Goal: Complete application form: Complete application form

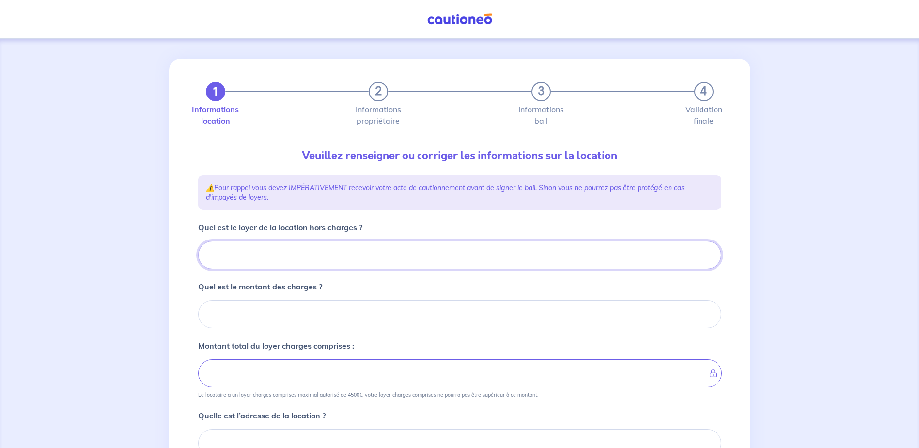
click at [262, 243] on input "Quel est le loyer de la location hors charges ?" at bounding box center [459, 255] width 523 height 28
type input "33"
type input "337"
type input "3377"
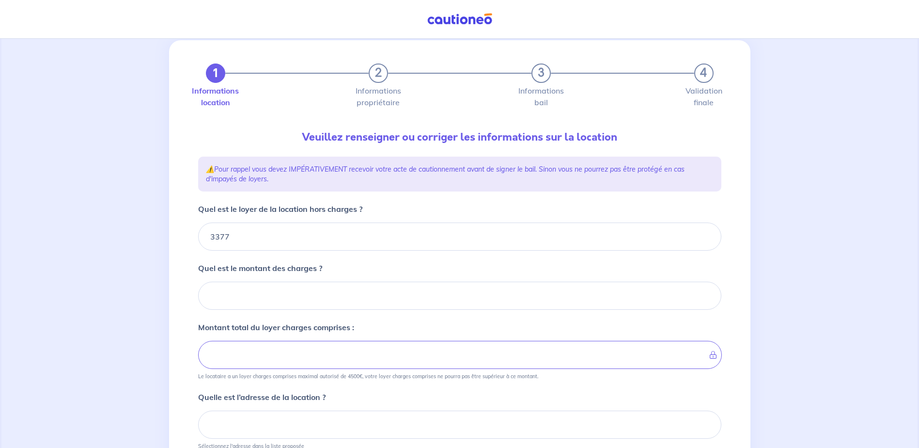
scroll to position [52, 0]
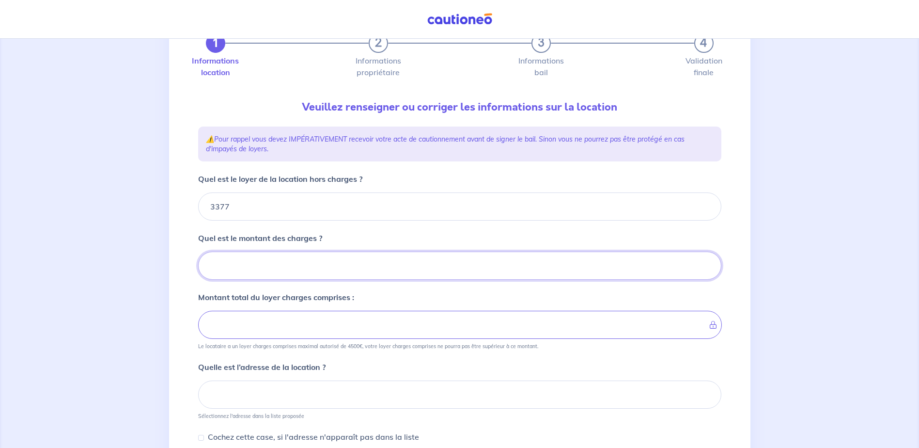
click at [264, 271] on input "Quel est le montant des charges ?" at bounding box center [459, 265] width 523 height 28
type input "0"
type input "3377"
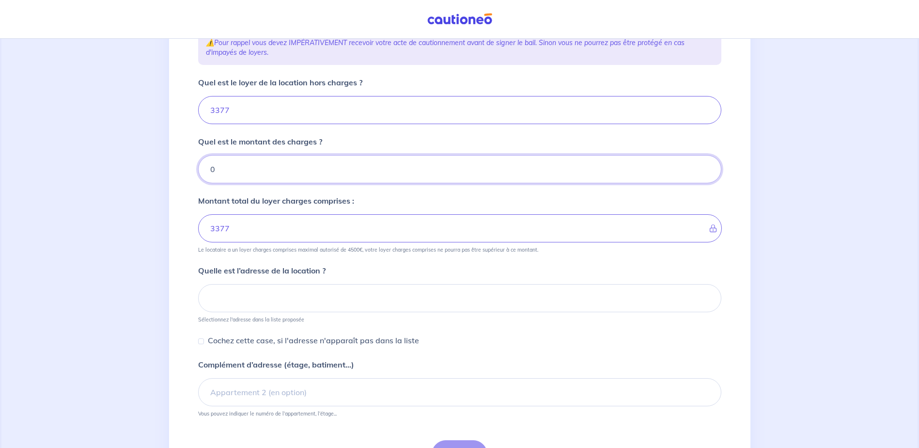
scroll to position [149, 0]
type input "0"
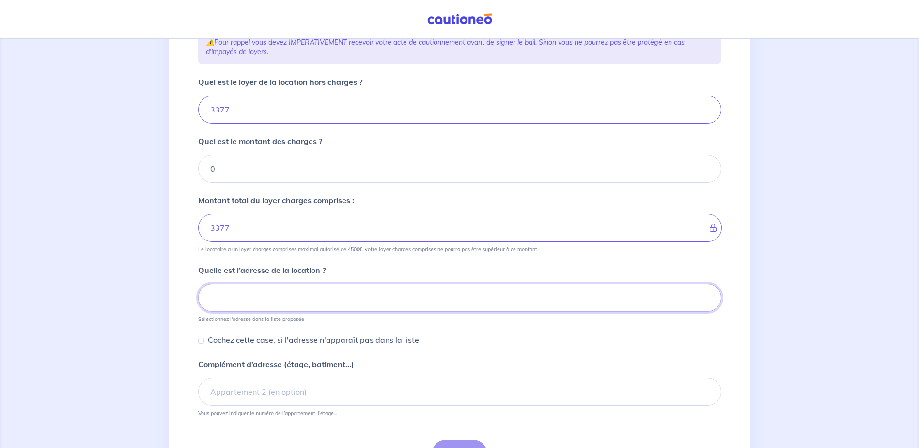
click at [278, 295] on input at bounding box center [459, 297] width 523 height 28
click at [243, 301] on input at bounding box center [459, 297] width 523 height 28
paste input "95 Chemin des Meules , 01220 Divonne-les-Bains"
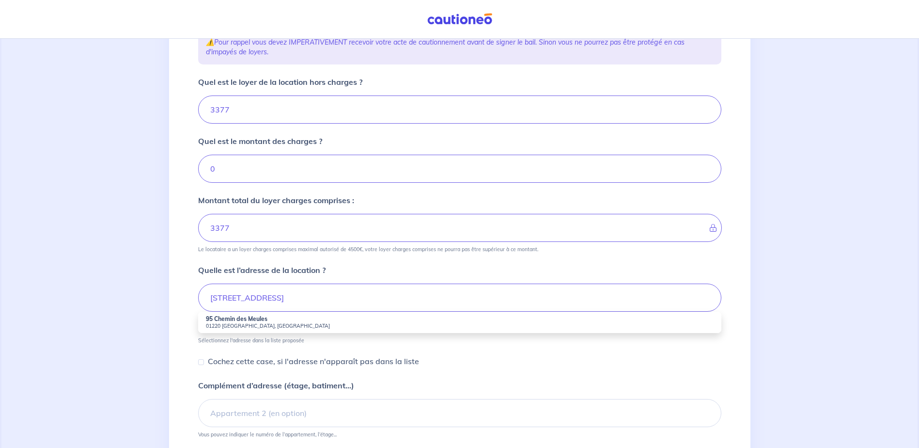
click at [275, 324] on small "01220 Divonne-les-Bains, France" at bounding box center [460, 325] width 508 height 7
type input "95 Chemin des Meules, 01220 Divonne-les-Bains, France"
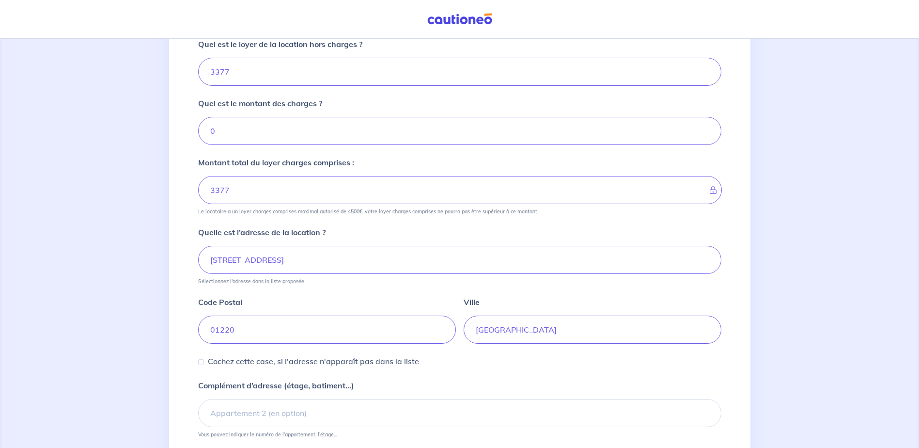
scroll to position [270, 0]
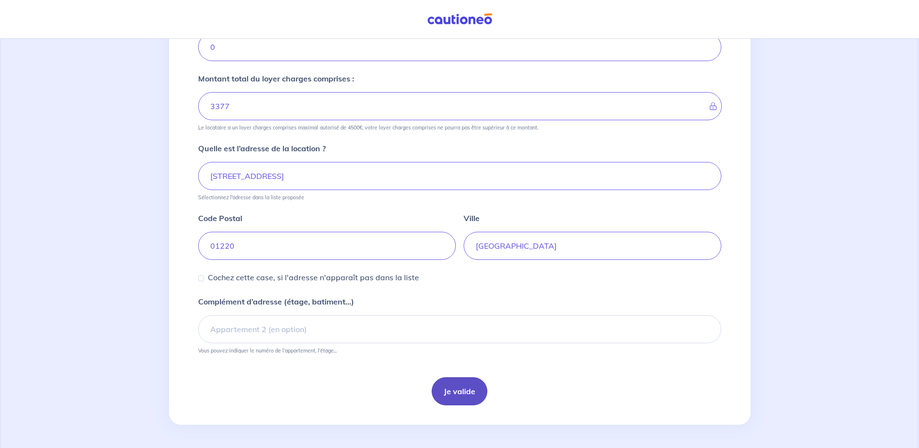
click at [479, 397] on button "Je valide" at bounding box center [460, 391] width 56 height 28
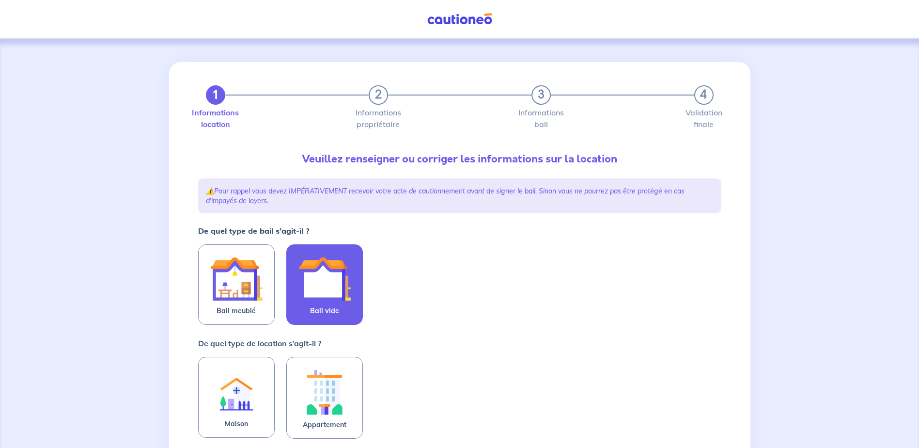
click at [312, 285] on img at bounding box center [324, 278] width 52 height 52
click at [0, 0] on input "Bail vide" at bounding box center [0, 0] width 0 height 0
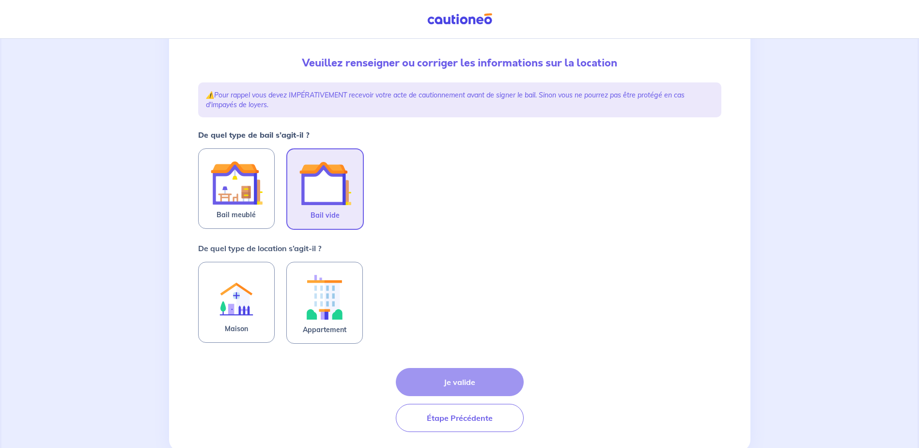
scroll to position [97, 0]
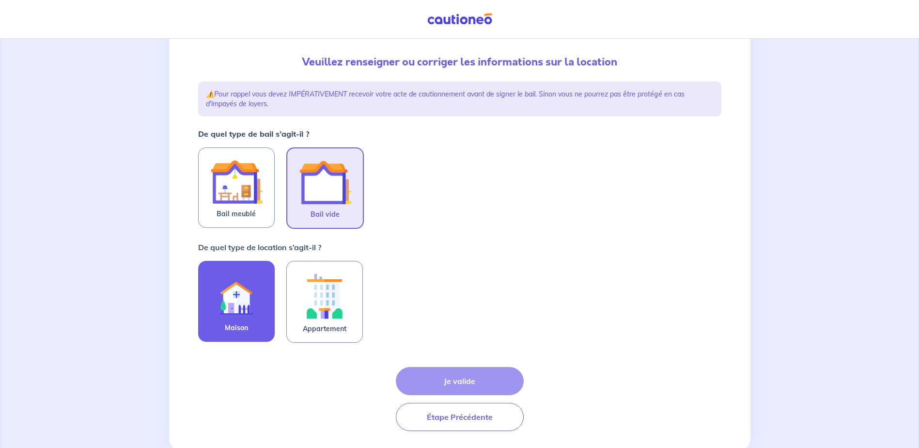
click at [241, 309] on img at bounding box center [236, 295] width 52 height 53
click at [0, 0] on input "Maison" at bounding box center [0, 0] width 0 height 0
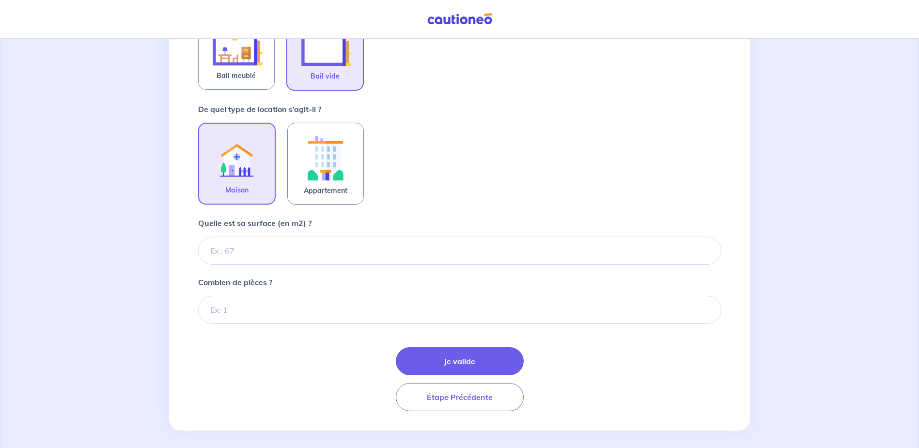
scroll to position [241, 0]
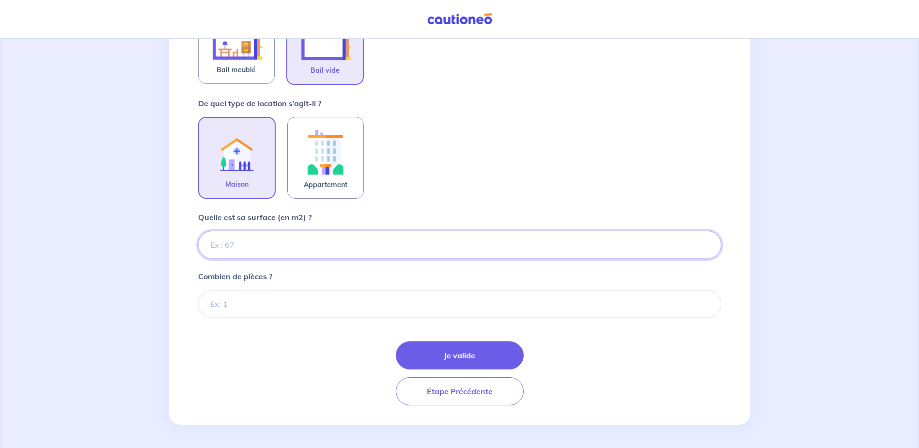
click at [263, 254] on input "Quelle est sa surface (en m2) ?" at bounding box center [459, 245] width 523 height 28
type input "167"
type input "167.05"
click at [255, 288] on div "Combien de pièces ?" at bounding box center [459, 293] width 523 height 47
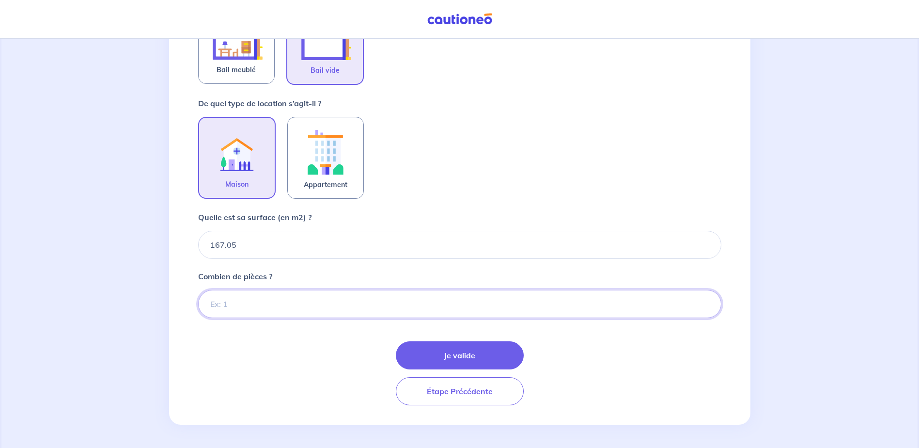
click at [246, 299] on input "Combien de pièces ?" at bounding box center [459, 304] width 523 height 28
click at [255, 296] on input "Combien de pièces ?" at bounding box center [459, 304] width 523 height 28
type input "5"
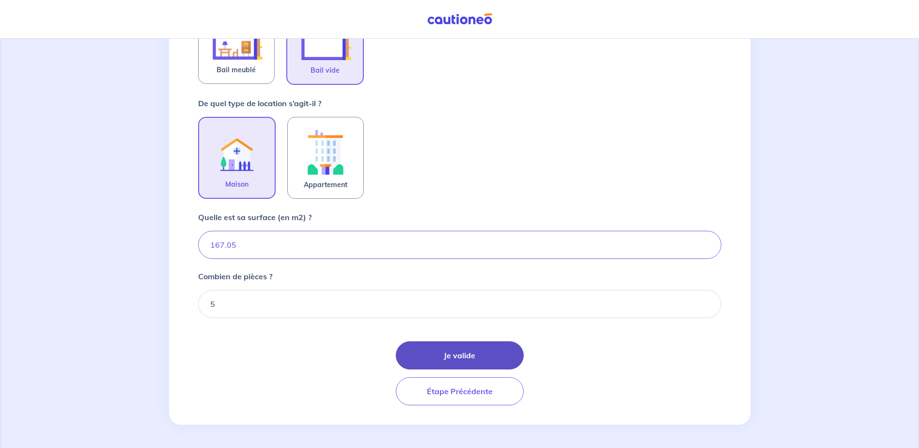
click at [422, 353] on button "Je valide" at bounding box center [460, 355] width 128 height 28
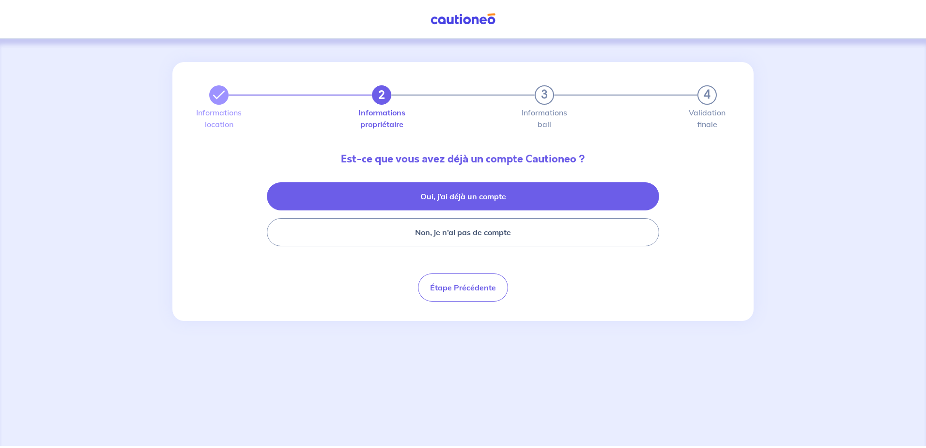
click at [453, 197] on button "Oui, j’ai déjà un compte" at bounding box center [463, 196] width 392 height 28
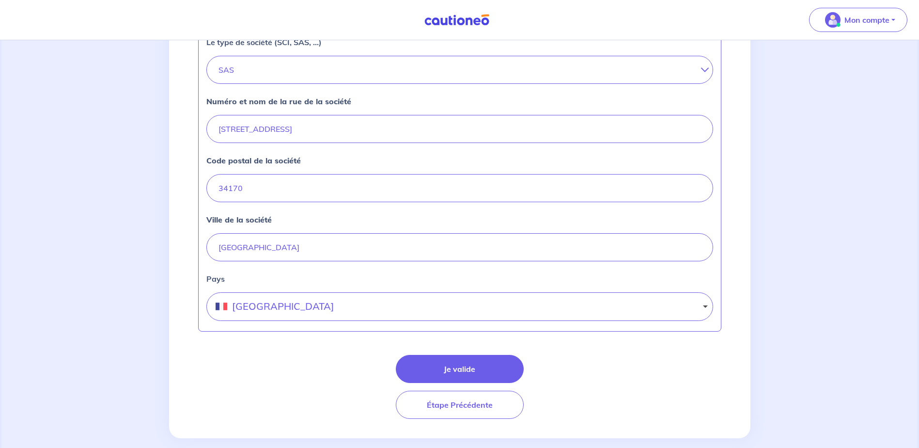
scroll to position [369, 0]
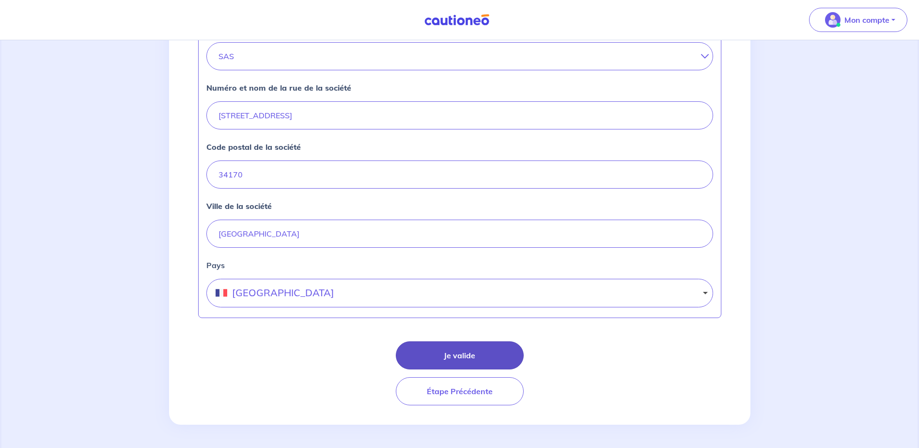
click at [444, 352] on button "Je valide" at bounding box center [460, 355] width 128 height 28
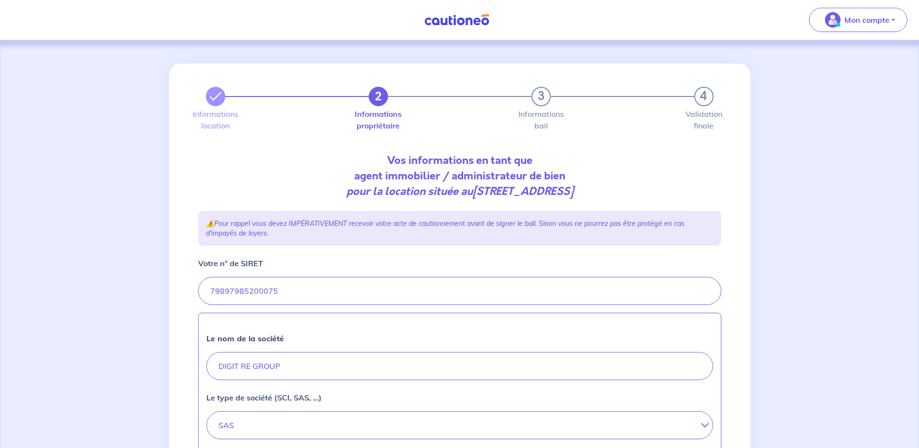
select select "FR"
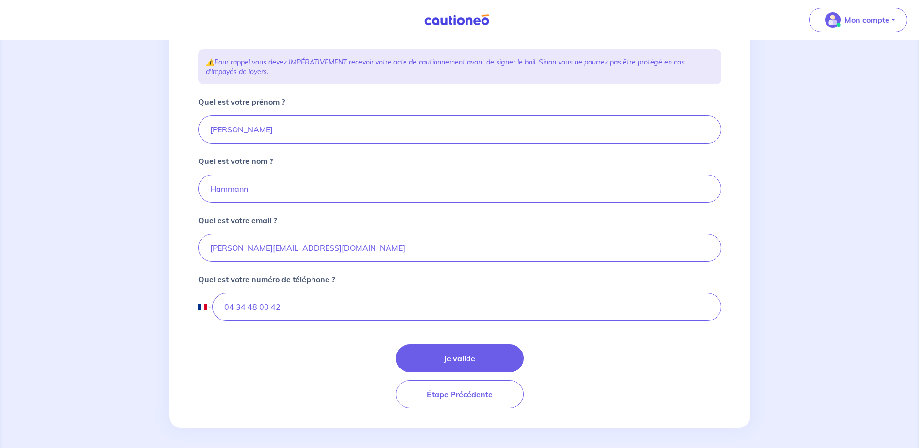
scroll to position [164, 0]
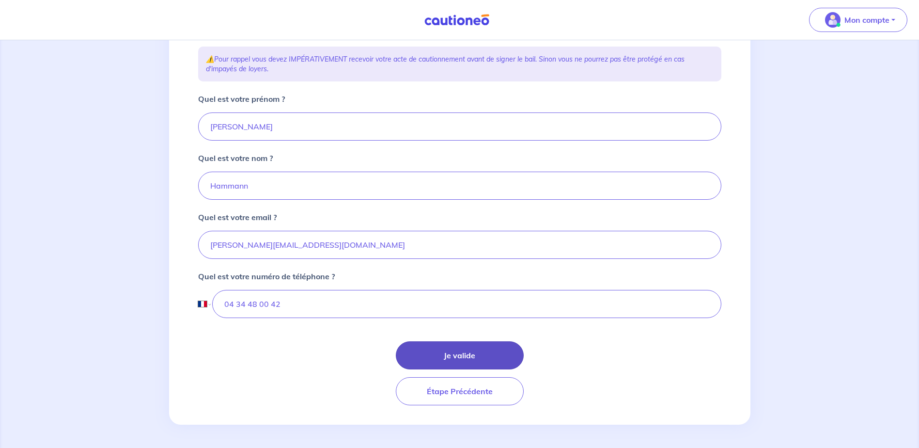
click at [457, 350] on button "Je valide" at bounding box center [460, 355] width 128 height 28
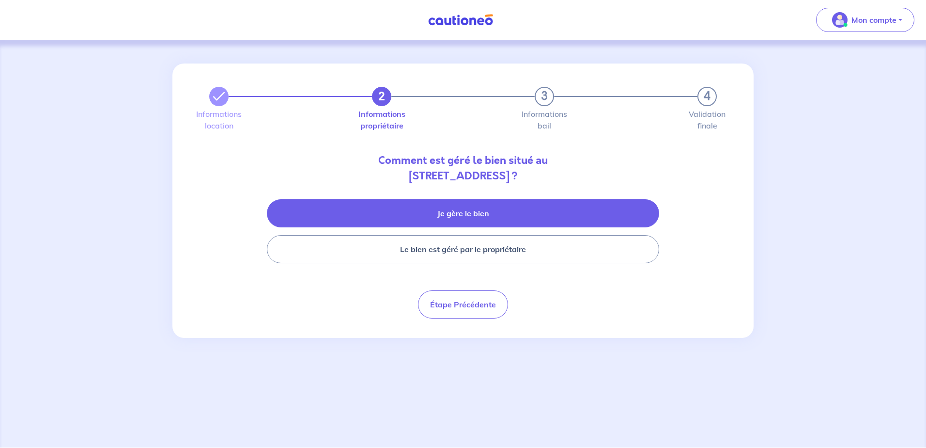
click at [474, 216] on button "Je gère le bien" at bounding box center [463, 213] width 392 height 28
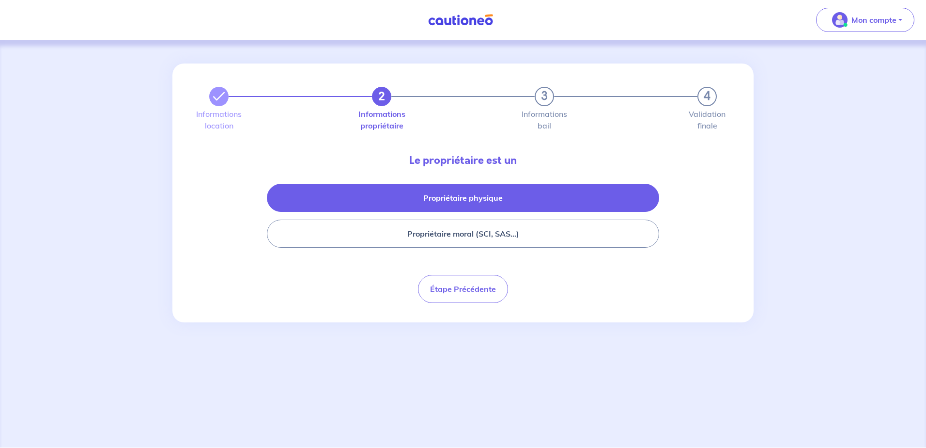
click at [438, 205] on button "Propriétaire physique" at bounding box center [463, 198] width 392 height 28
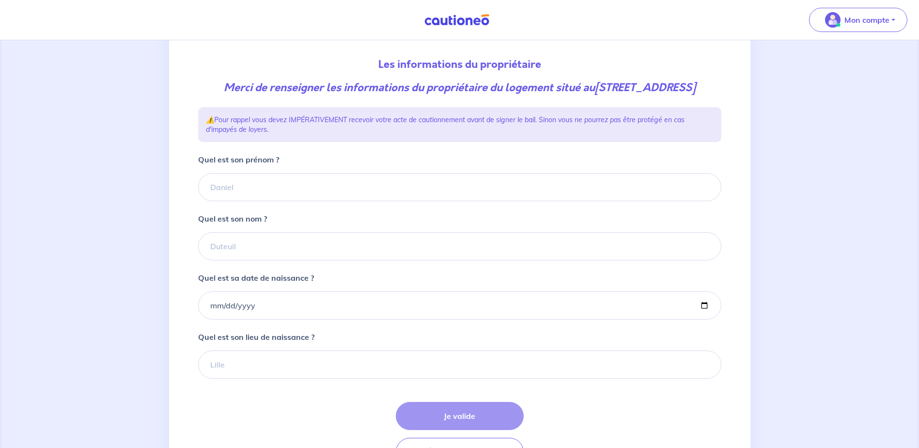
scroll to position [97, 0]
click at [218, 200] on input "Quel est son prénom ?" at bounding box center [459, 186] width 523 height 28
click at [238, 200] on input "Quel est son prénom ?" at bounding box center [459, 186] width 523 height 28
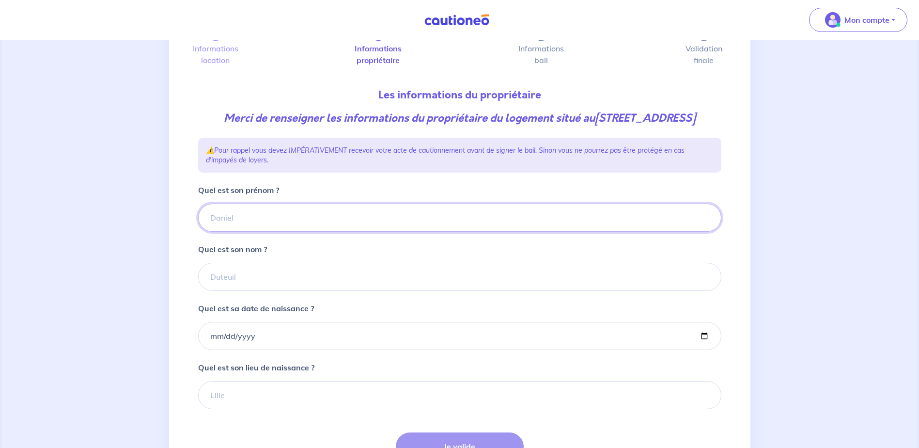
scroll to position [48, 0]
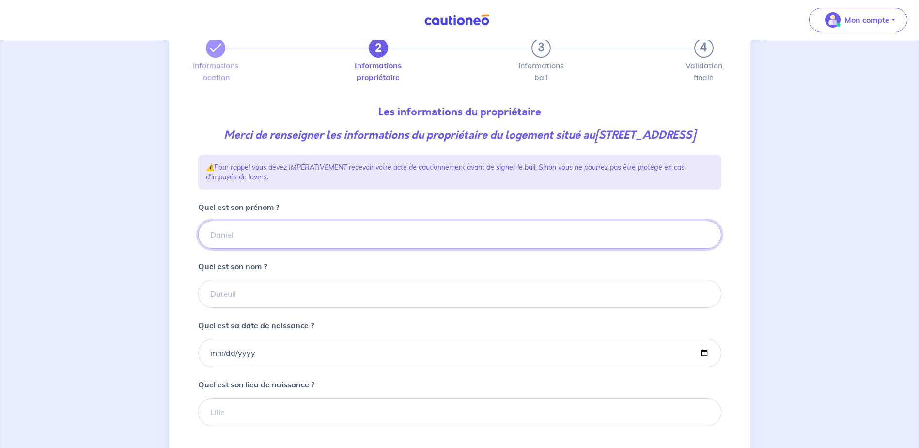
click at [241, 238] on input "Quel est son prénom ?" at bounding box center [459, 234] width 523 height 28
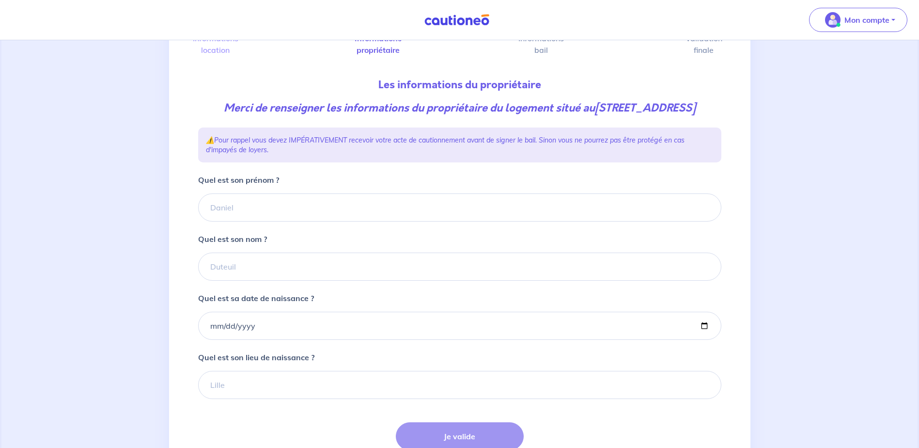
scroll to position [75, 0]
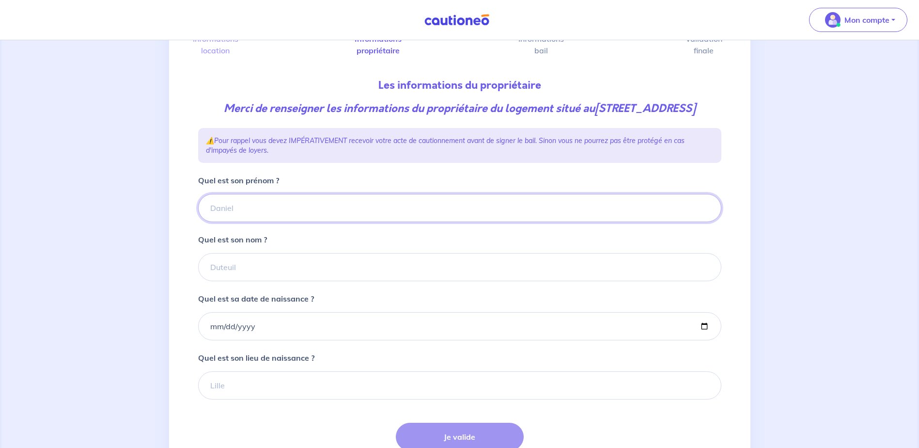
click at [255, 222] on input "Quel est son prénom ?" at bounding box center [459, 208] width 523 height 28
type input "[PERSON_NAME] et [PERSON_NAME]"
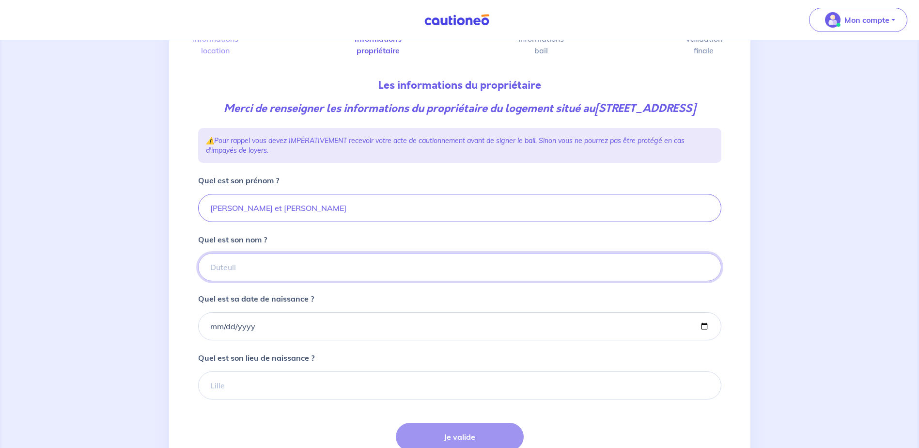
click at [249, 280] on input "Quel est son nom ?" at bounding box center [459, 267] width 523 height 28
type input "[PERSON_NAME] et [PERSON_NAME]"
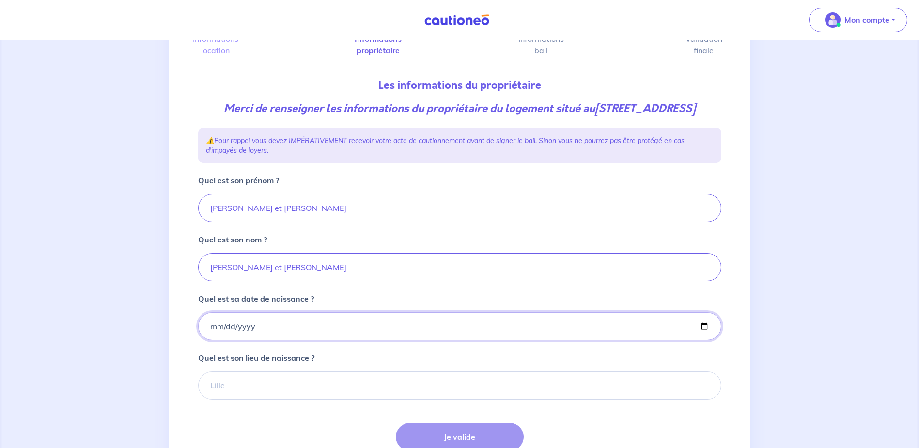
click at [232, 340] on input "Quel est sa date de naissance ?" at bounding box center [459, 326] width 523 height 28
click at [238, 340] on input "Quel est sa date de naissance ?" at bounding box center [459, 326] width 523 height 28
click at [251, 337] on input "Quel est sa date de naissance ?" at bounding box center [459, 326] width 523 height 28
drag, startPoint x: 276, startPoint y: 347, endPoint x: 184, endPoint y: 355, distance: 92.4
click at [184, 355] on div "2 3 4 Informations location Informations propriétaire Informations bail Validat…" at bounding box center [459, 246] width 581 height 517
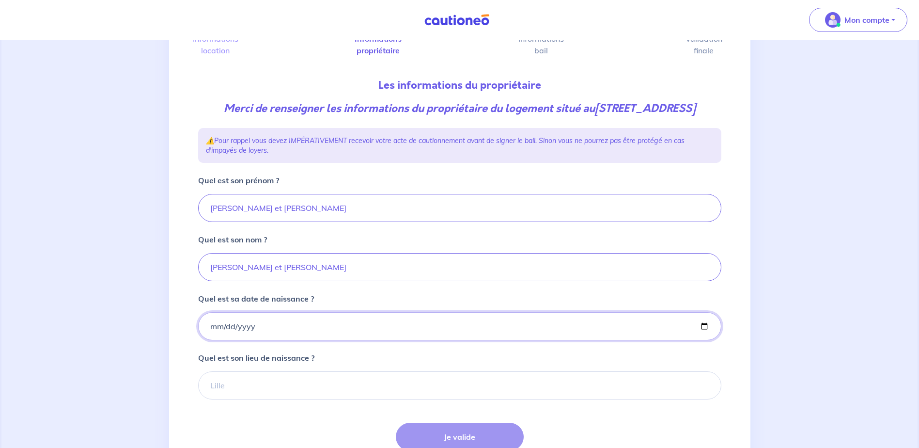
click at [252, 337] on input "Quel est sa date de naissance ?" at bounding box center [459, 326] width 523 height 28
click at [246, 340] on input "Quel est sa date de naissance ?" at bounding box center [459, 326] width 523 height 28
drag, startPoint x: 233, startPoint y: 342, endPoint x: 206, endPoint y: 344, distance: 26.2
click at [223, 340] on input "Quel est sa date de naissance ?" at bounding box center [459, 326] width 523 height 28
click at [206, 340] on input "Quel est sa date de naissance ?" at bounding box center [459, 326] width 523 height 28
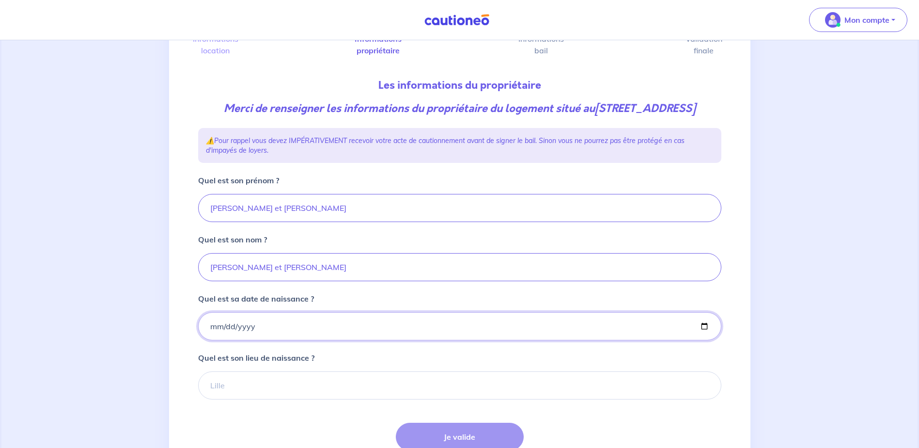
click at [214, 340] on input "Quel est sa date de naissance ?" at bounding box center [459, 326] width 523 height 28
click at [219, 340] on input "Quel est sa date de naissance ?" at bounding box center [459, 326] width 523 height 28
click at [255, 399] on input "Quel est son lieu de naissance ?" at bounding box center [459, 385] width 523 height 28
click at [250, 340] on input "Quel est sa date de naissance ?" at bounding box center [459, 326] width 523 height 28
click at [266, 338] on input "Quel est sa date de naissance ?" at bounding box center [459, 326] width 523 height 28
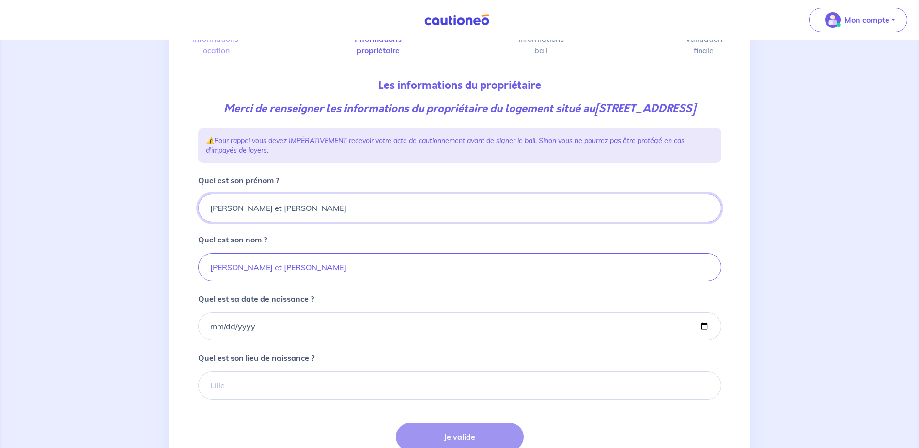
drag, startPoint x: 276, startPoint y: 224, endPoint x: 188, endPoint y: 228, distance: 87.8
click at [188, 228] on div "2 3 4 Informations location Informations propriétaire Informations bail Validat…" at bounding box center [459, 246] width 581 height 517
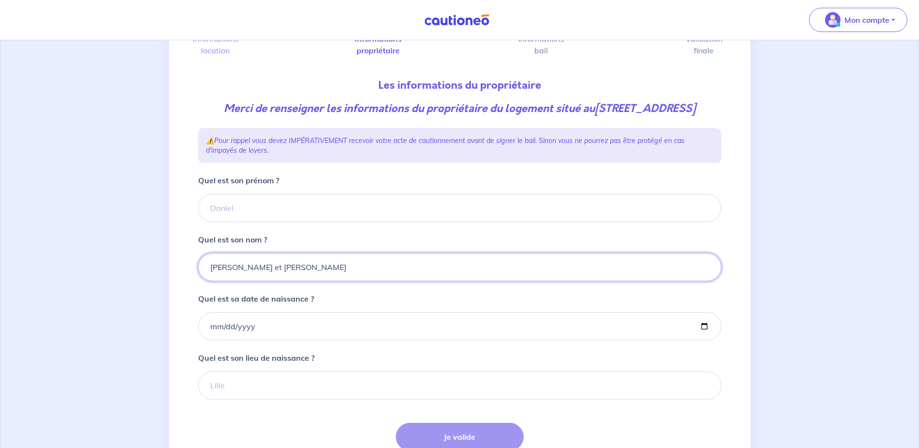
drag, startPoint x: 291, startPoint y: 285, endPoint x: 185, endPoint y: 281, distance: 106.2
click at [185, 281] on div "2 3 4 Informations location Informations propriétaire Informations bail Validat…" at bounding box center [459, 246] width 581 height 517
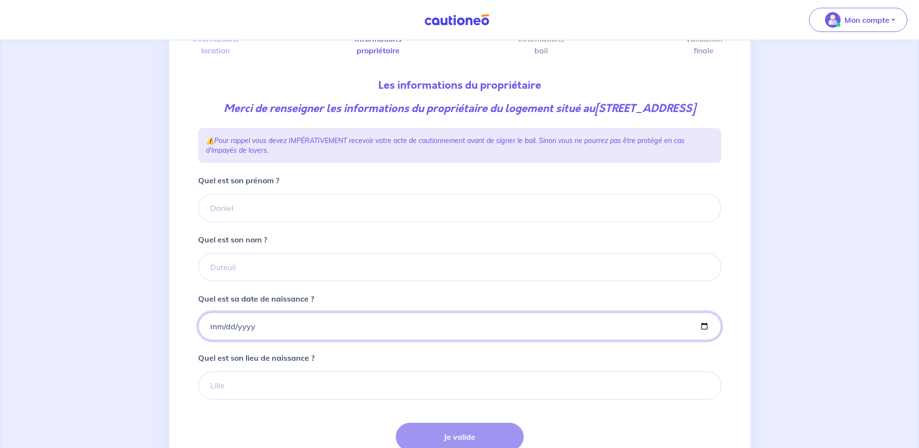
click at [252, 339] on input "Quel est sa date de naissance ?" at bounding box center [459, 326] width 523 height 28
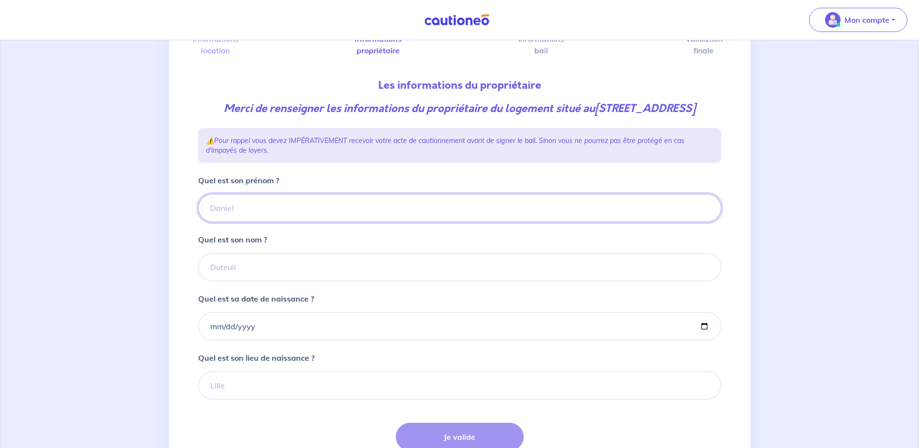
click at [241, 222] on input "Quel est son prénom ?" at bounding box center [459, 208] width 523 height 28
click at [273, 222] on input "Quel est son prénom ?" at bounding box center [459, 208] width 523 height 28
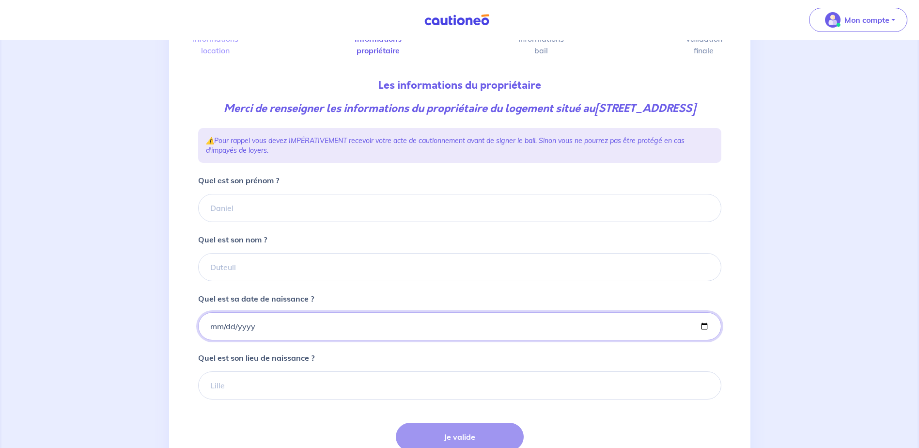
click at [277, 340] on input "Quel est sa date de naissance ?" at bounding box center [459, 326] width 523 height 28
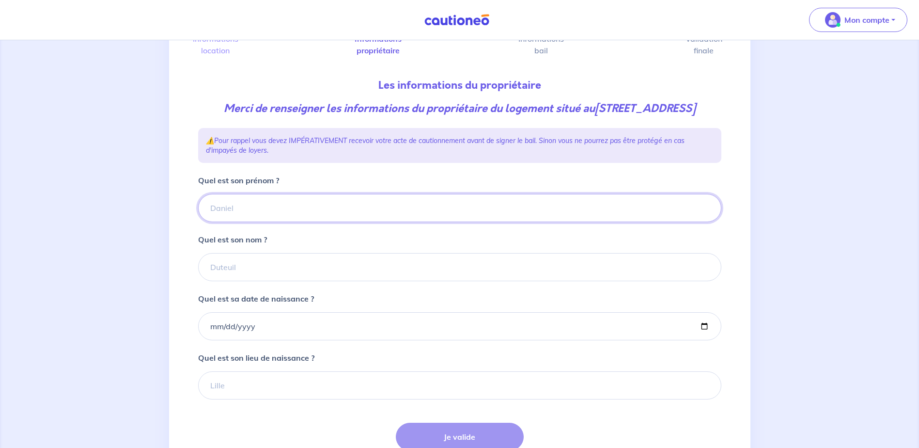
click at [237, 222] on input "Quel est son prénom ?" at bounding box center [459, 208] width 523 height 28
type input "[PERSON_NAME]"
drag, startPoint x: 255, startPoint y: 230, endPoint x: 211, endPoint y: 225, distance: 44.8
click at [205, 222] on input "[PERSON_NAME]" at bounding box center [459, 208] width 523 height 28
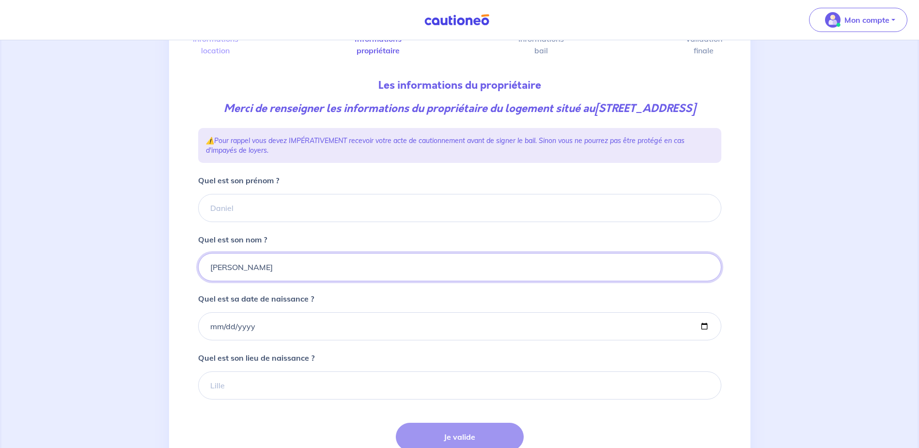
type input "[PERSON_NAME]"
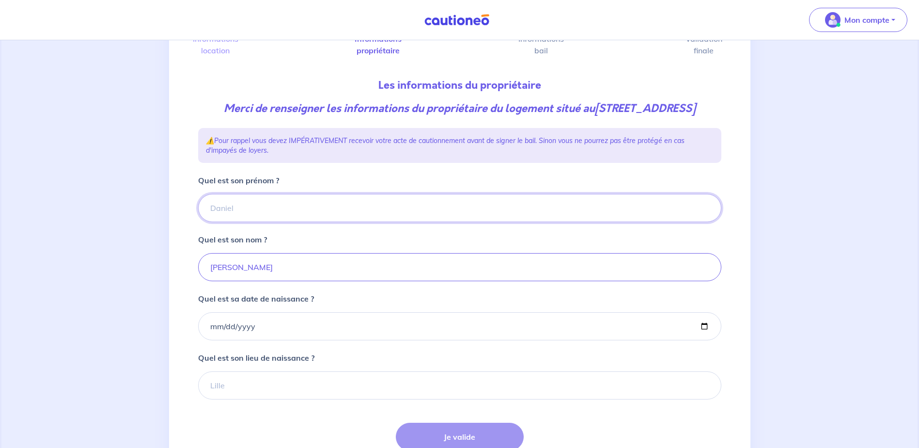
click at [221, 218] on input "Quel est son prénom ?" at bounding box center [459, 208] width 523 height 28
type input "[PERSON_NAME]"
click at [255, 330] on input "Quel est sa date de naissance ?" at bounding box center [459, 326] width 523 height 28
type input "[DATE]"
click at [239, 395] on input "Quel est son lieu de naissance ?" at bounding box center [459, 385] width 523 height 28
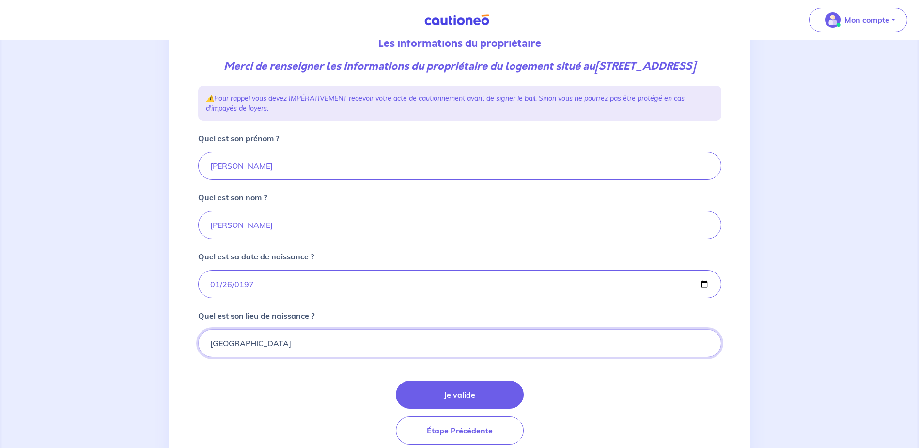
scroll to position [172, 0]
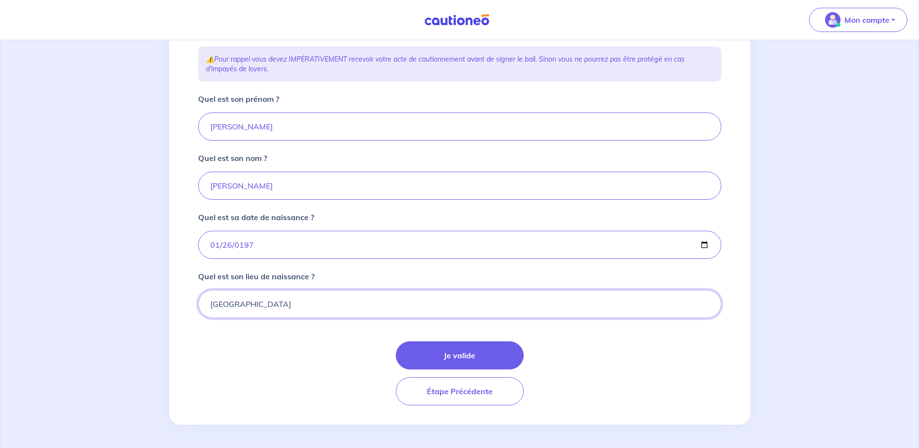
type input "[GEOGRAPHIC_DATA]"
click at [422, 349] on button "Je valide" at bounding box center [460, 355] width 128 height 28
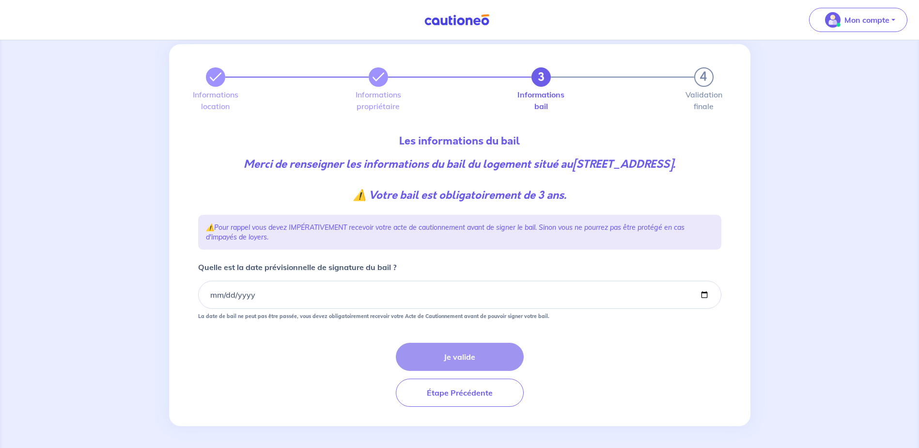
scroll to position [36, 0]
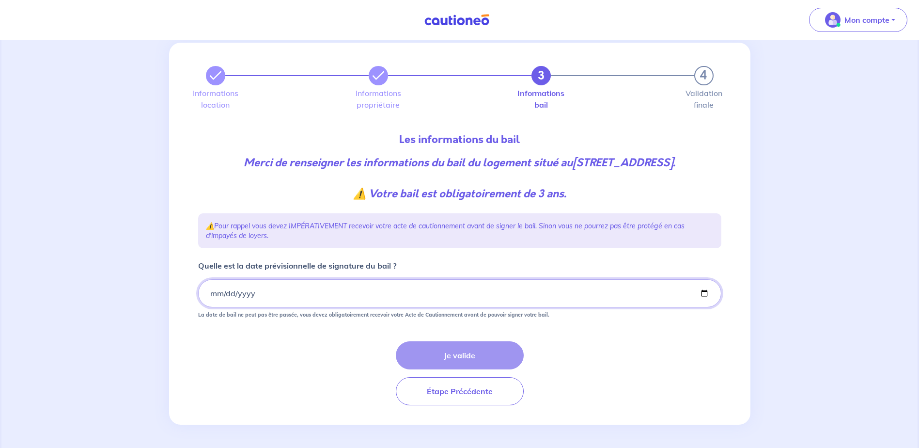
click at [288, 295] on input "Quelle est la date prévisionnelle de signature du bail ?" at bounding box center [459, 293] width 523 height 28
click at [701, 290] on input "Quelle est la date prévisionnelle de signature du bail ?" at bounding box center [459, 293] width 523 height 28
click at [706, 292] on input "Quelle est la date prévisionnelle de signature du bail ?" at bounding box center [459, 293] width 523 height 28
type input "[DATE]"
click at [420, 353] on button "Je valide" at bounding box center [460, 355] width 128 height 28
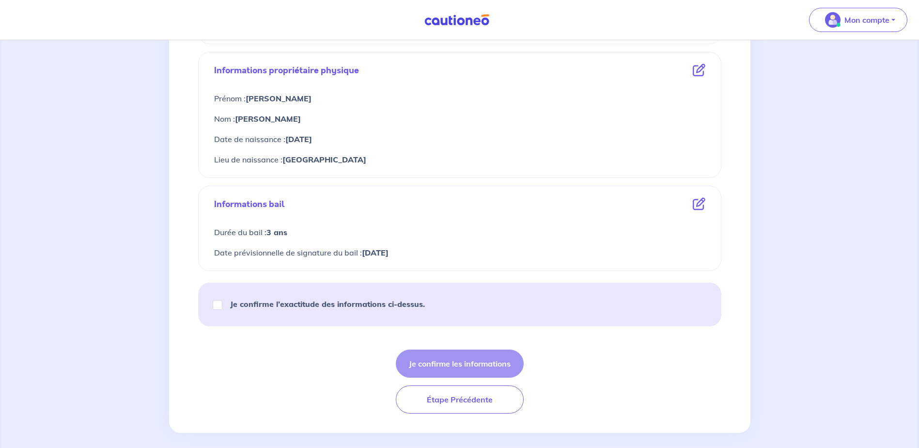
scroll to position [339, 0]
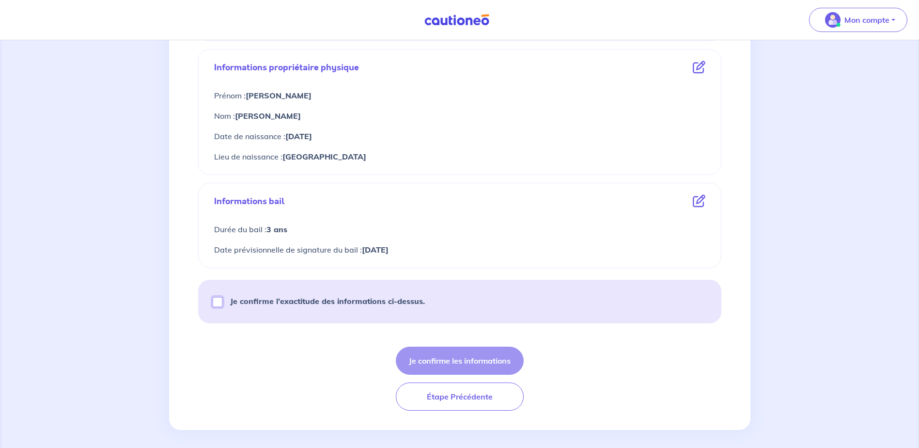
click at [220, 305] on input "Je confirme l’exactitude des informations ci-dessus." at bounding box center [218, 302] width 10 height 10
checkbox input "true"
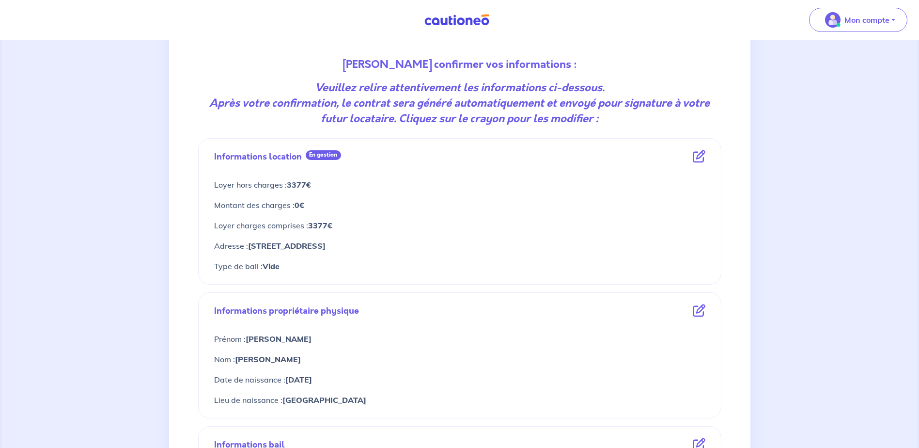
scroll to position [242, 0]
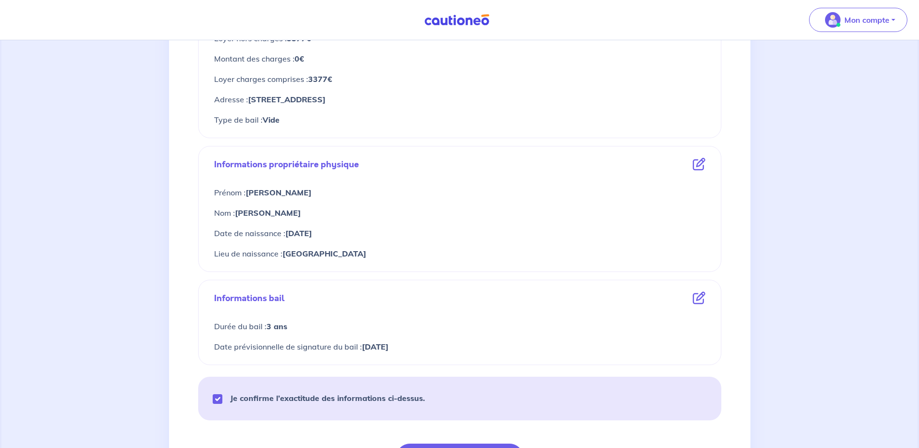
click at [702, 299] on icon at bounding box center [699, 298] width 13 height 13
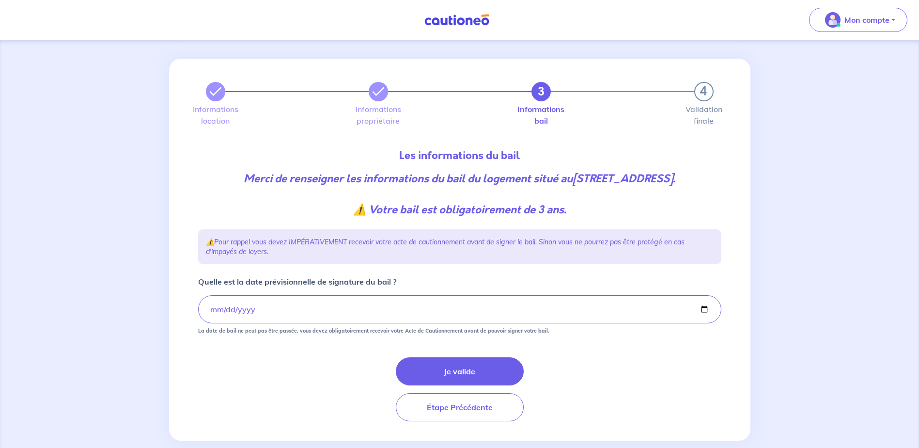
scroll to position [36, 0]
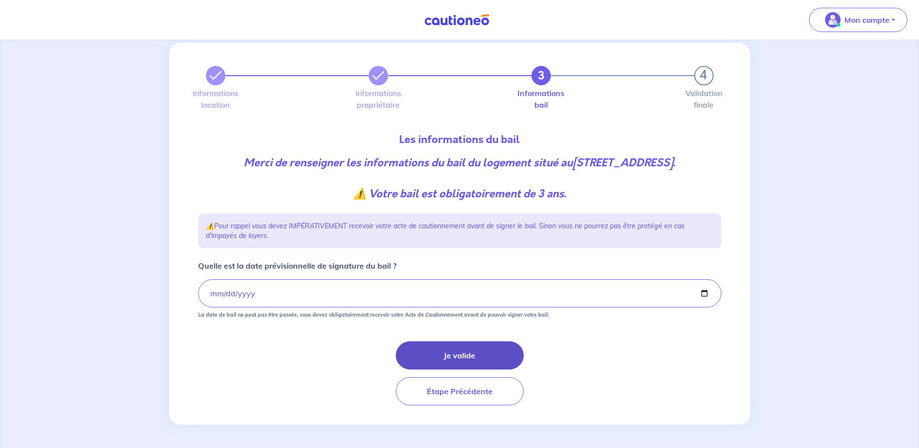
click at [448, 355] on button "Je valide" at bounding box center [460, 355] width 128 height 28
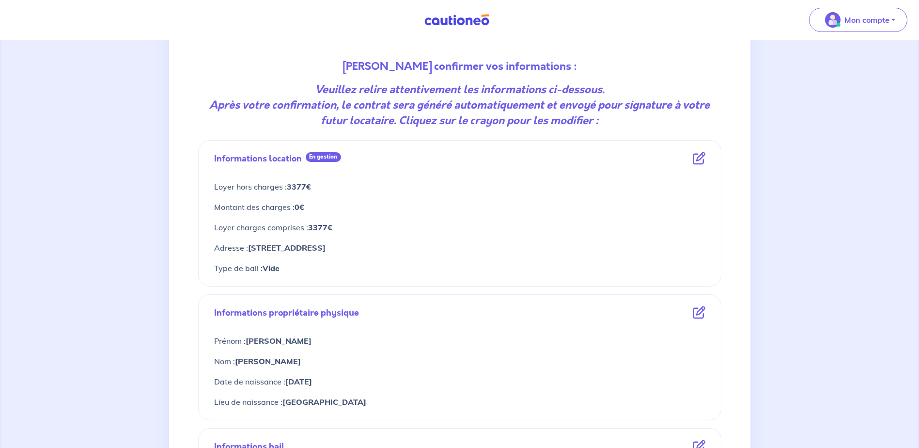
scroll to position [339, 0]
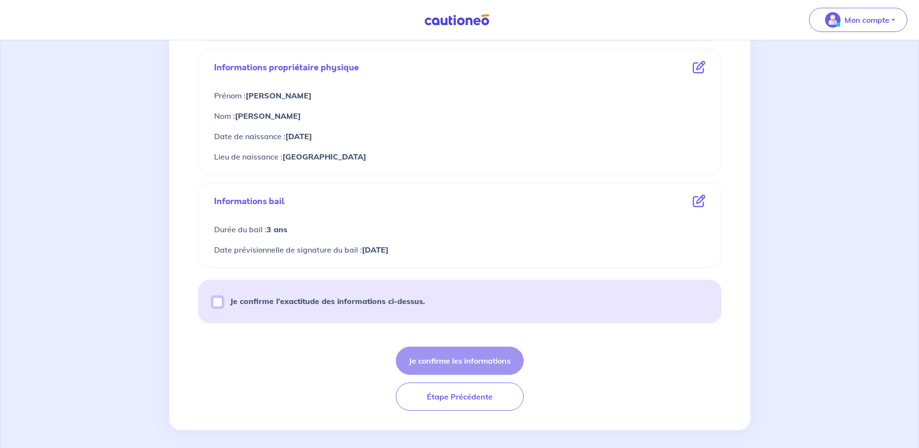
click at [218, 304] on input "Je confirme l’exactitude des informations ci-dessus." at bounding box center [218, 302] width 10 height 10
checkbox input "true"
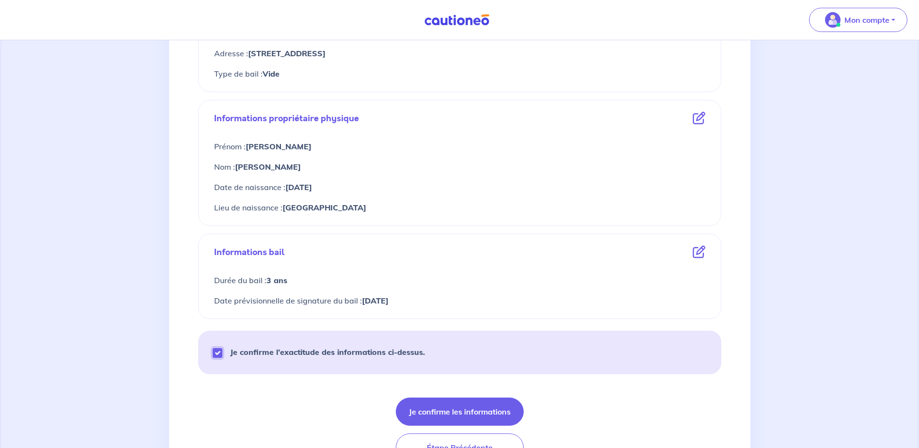
scroll to position [344, 0]
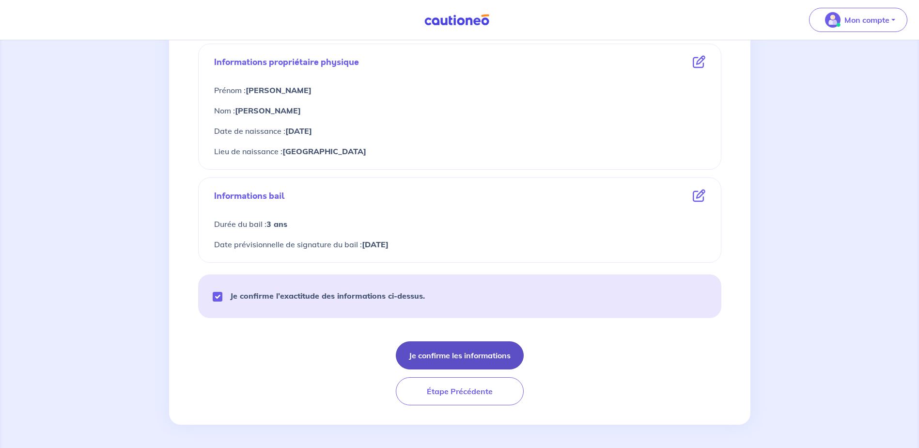
click at [451, 348] on button "Je confirme les informations" at bounding box center [460, 355] width 128 height 28
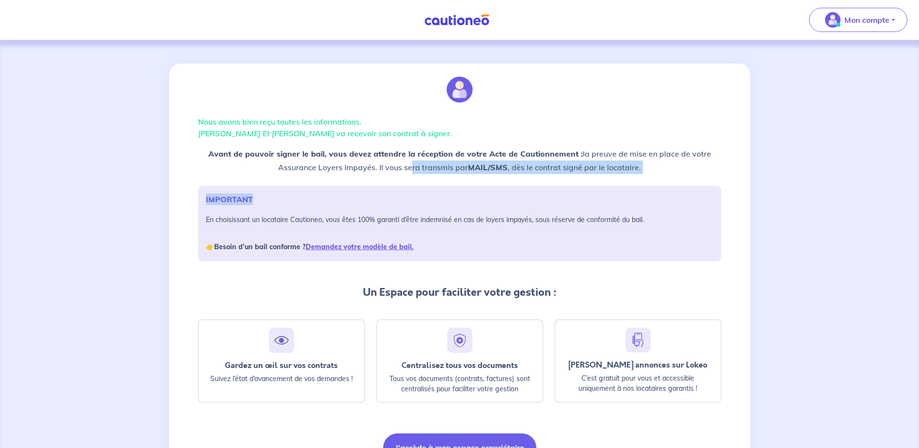
drag, startPoint x: 409, startPoint y: 169, endPoint x: 624, endPoint y: 176, distance: 214.8
click at [624, 176] on div "Nous avons bien reçu toutes les informations. [PERSON_NAME] Et [PERSON_NAME] va…" at bounding box center [459, 267] width 535 height 409
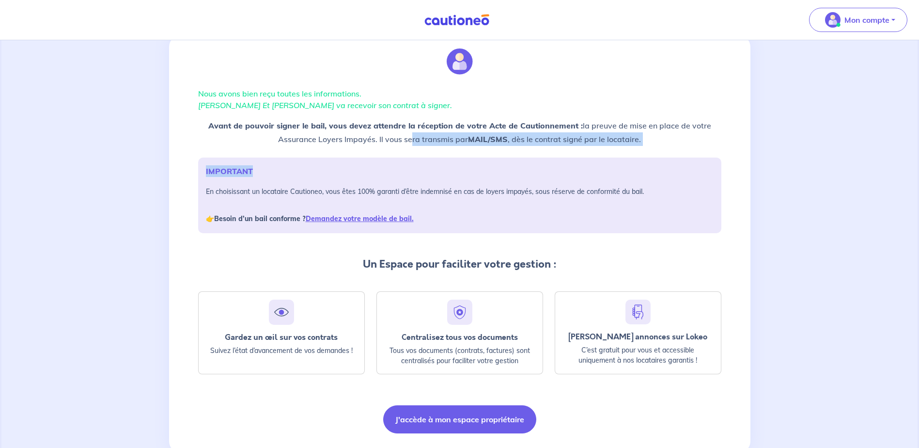
scroll to position [56, 0]
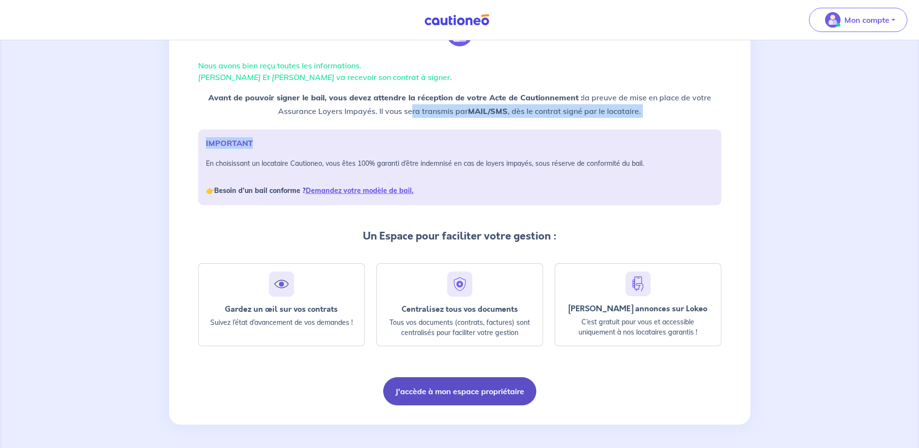
click at [449, 396] on button "J'accède à mon espace propriétaire" at bounding box center [459, 391] width 153 height 28
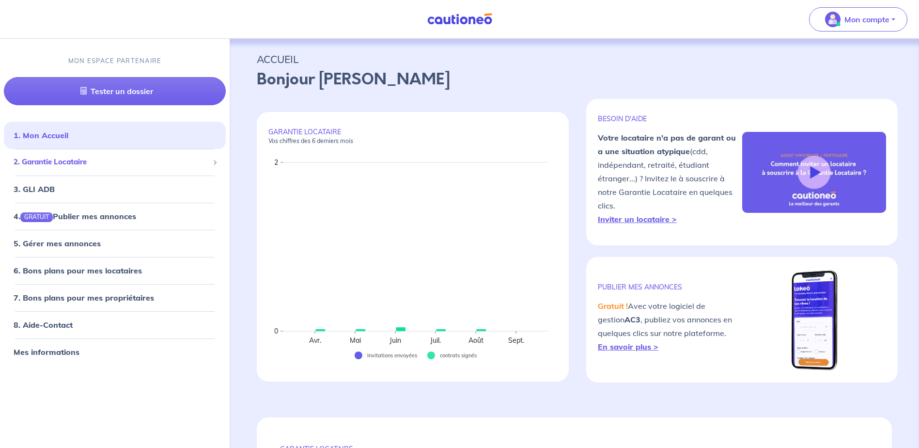
click at [68, 166] on span "2. Garantie Locataire" at bounding box center [111, 162] width 195 height 11
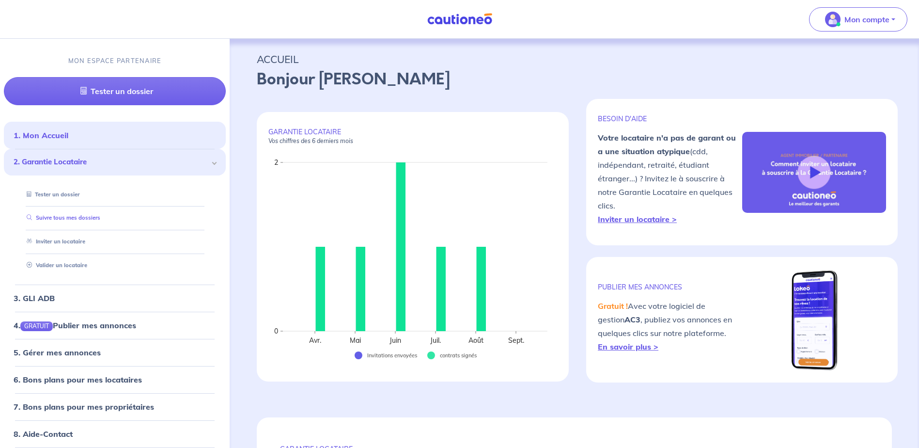
click at [71, 221] on link "Suivre tous mes dossiers" at bounding box center [62, 218] width 78 height 7
